Goal: Task Accomplishment & Management: Use online tool/utility

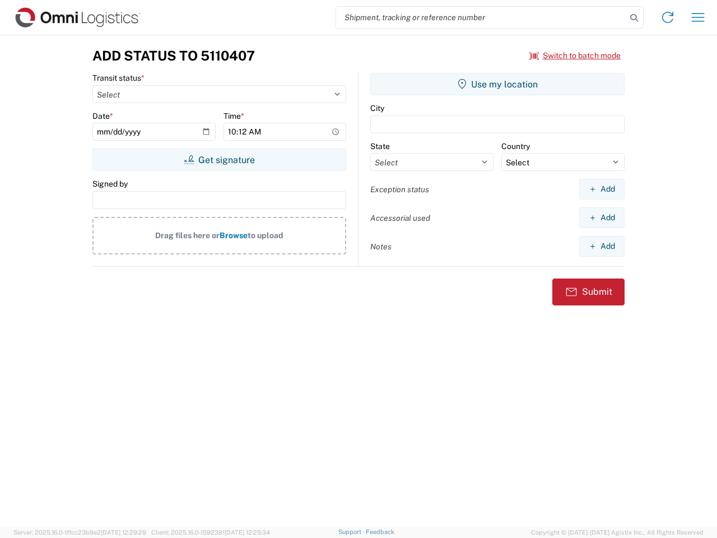
click at [481, 17] on input "search" at bounding box center [481, 17] width 290 height 21
click at [635, 18] on icon at bounding box center [635, 18] width 16 height 16
click at [668, 17] on icon at bounding box center [668, 17] width 18 height 18
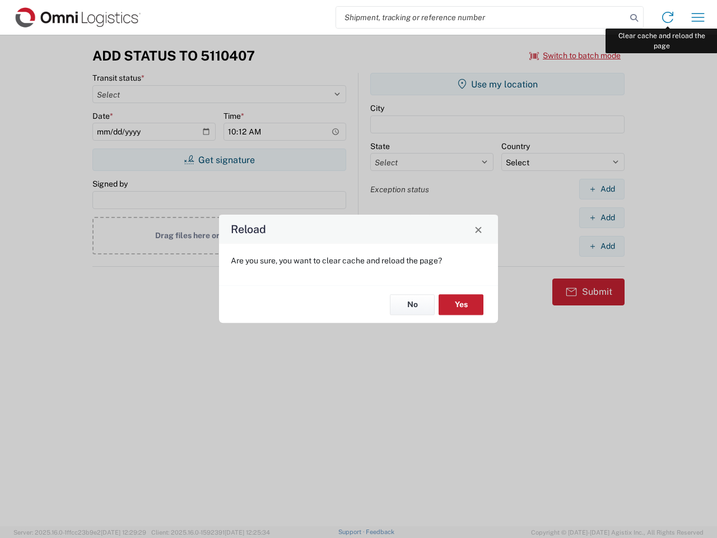
click at [698, 17] on div "Reload Are you sure, you want to clear cache and reload the page? No Yes" at bounding box center [358, 269] width 717 height 538
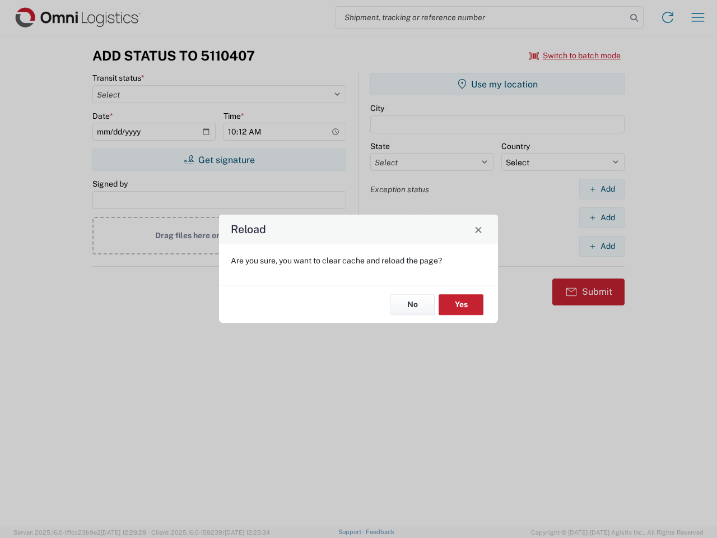
click at [576, 55] on div "Reload Are you sure, you want to clear cache and reload the page? No Yes" at bounding box center [358, 269] width 717 height 538
click at [219, 160] on div "Reload Are you sure, you want to clear cache and reload the page? No Yes" at bounding box center [358, 269] width 717 height 538
click at [498, 84] on div "Reload Are you sure, you want to clear cache and reload the page? No Yes" at bounding box center [358, 269] width 717 height 538
click at [602, 189] on div "Reload Are you sure, you want to clear cache and reload the page? No Yes" at bounding box center [358, 269] width 717 height 538
click at [602, 217] on div "Reload Are you sure, you want to clear cache and reload the page? No Yes" at bounding box center [358, 269] width 717 height 538
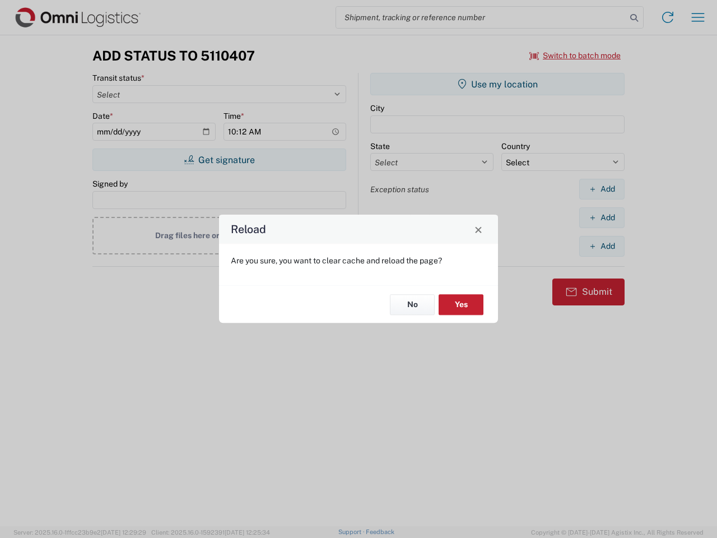
click at [602, 246] on div "Reload Are you sure, you want to clear cache and reload the page? No Yes" at bounding box center [358, 269] width 717 height 538
